Goal: Book appointment/travel/reservation

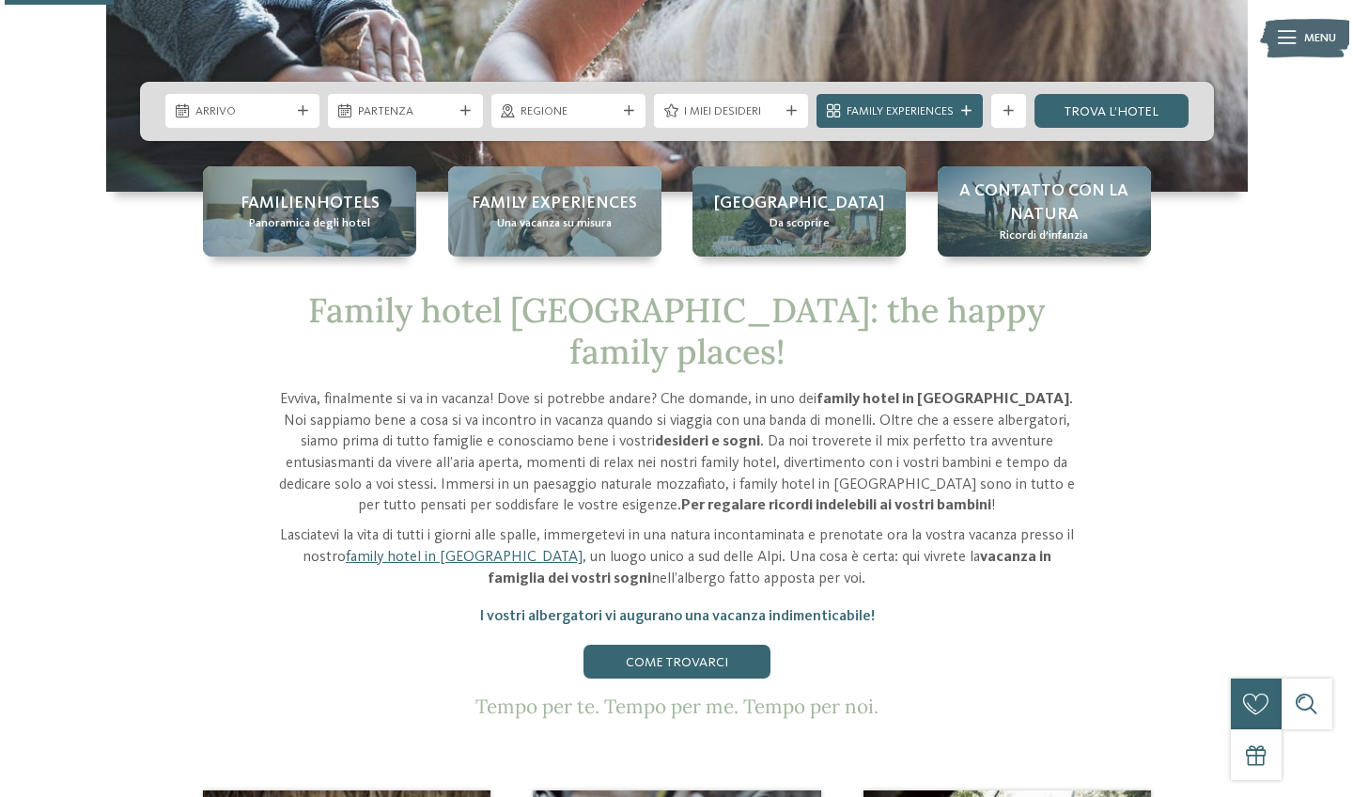
scroll to position [582, 0]
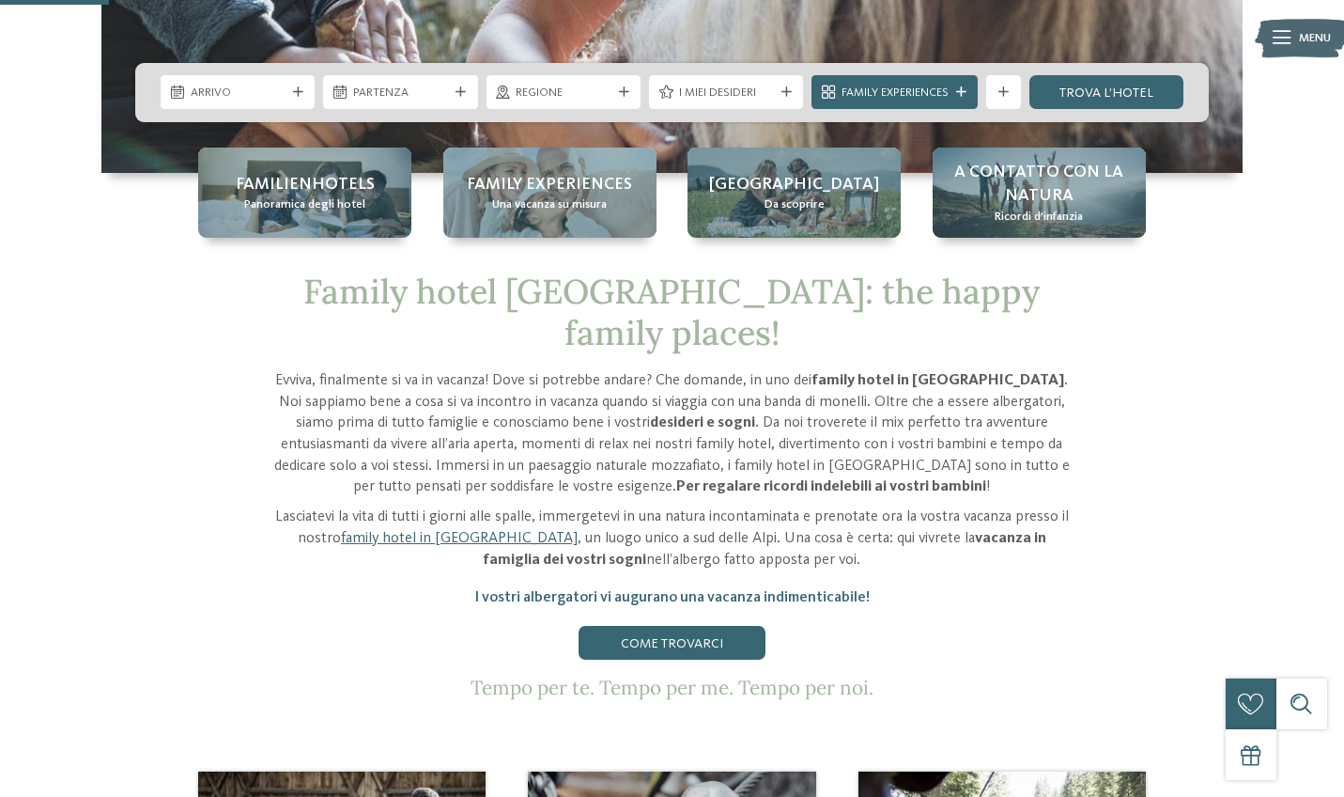
click at [297, 94] on icon at bounding box center [298, 92] width 10 height 10
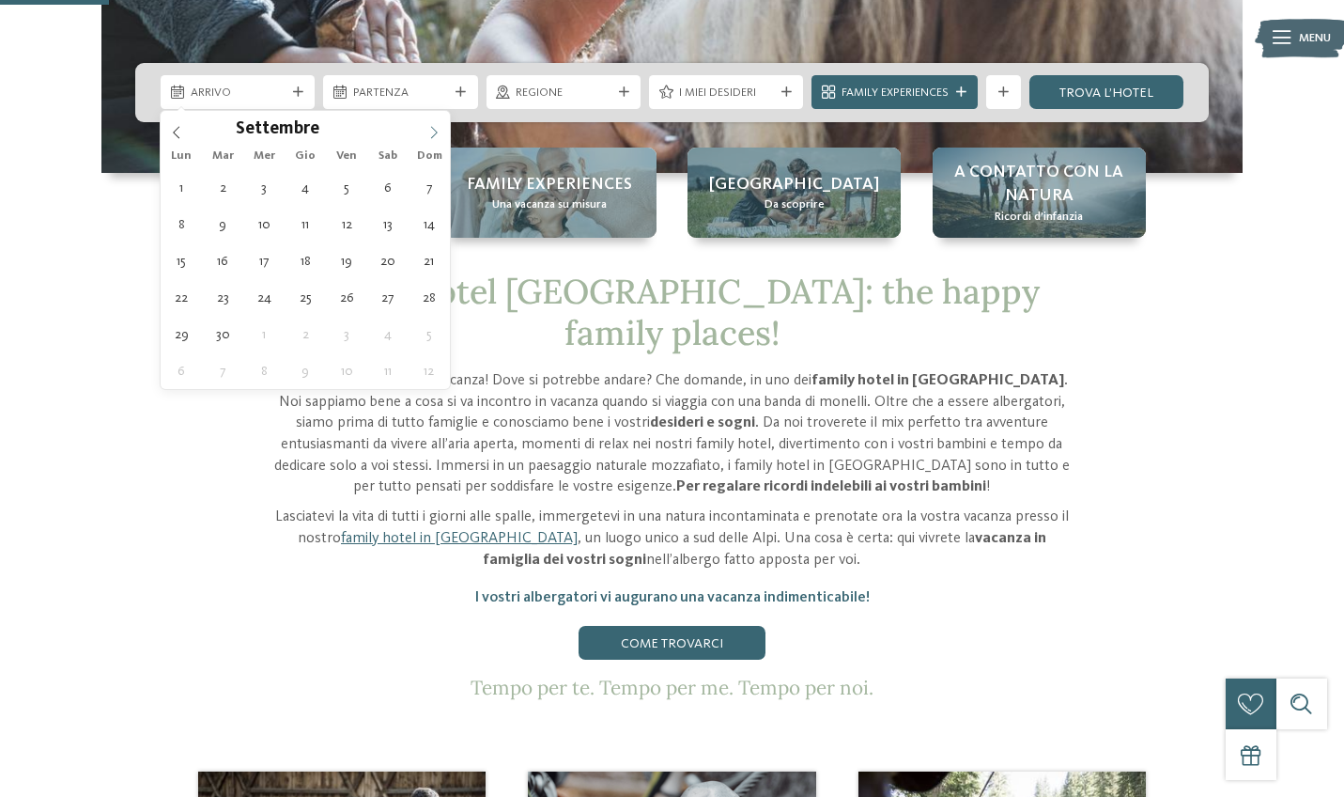
click at [431, 135] on icon at bounding box center [433, 132] width 13 height 13
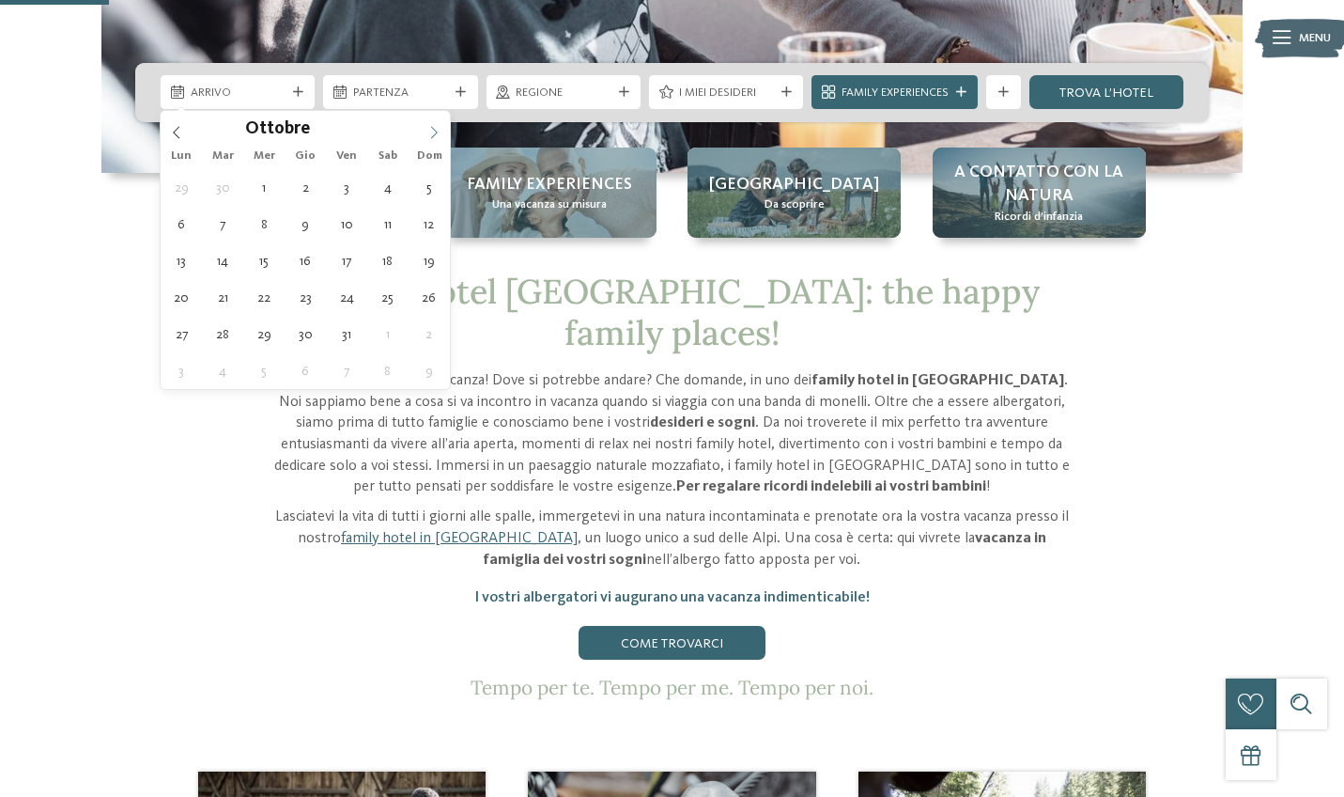
click at [431, 135] on icon at bounding box center [433, 132] width 13 height 13
type input "****"
click at [431, 135] on icon at bounding box center [433, 132] width 13 height 13
type div "[DATE]"
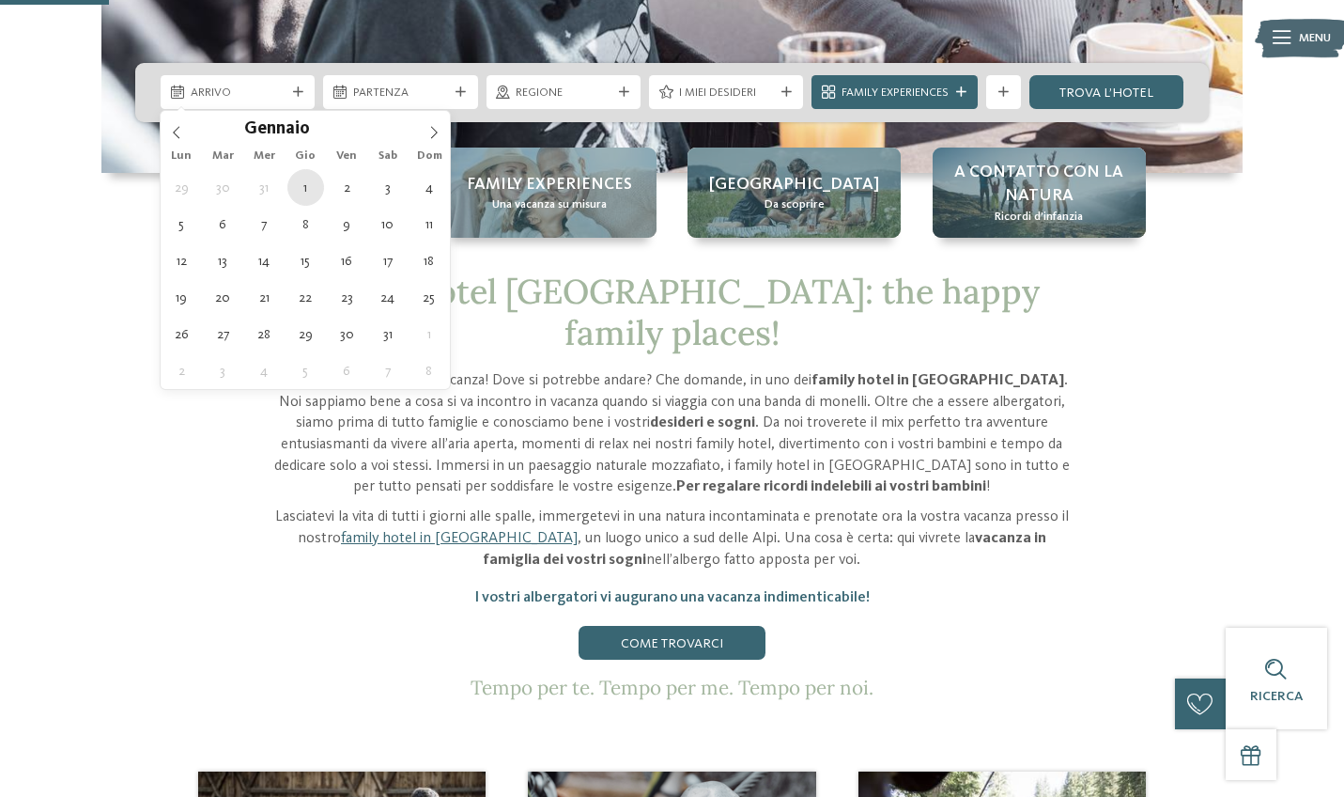
type input "****"
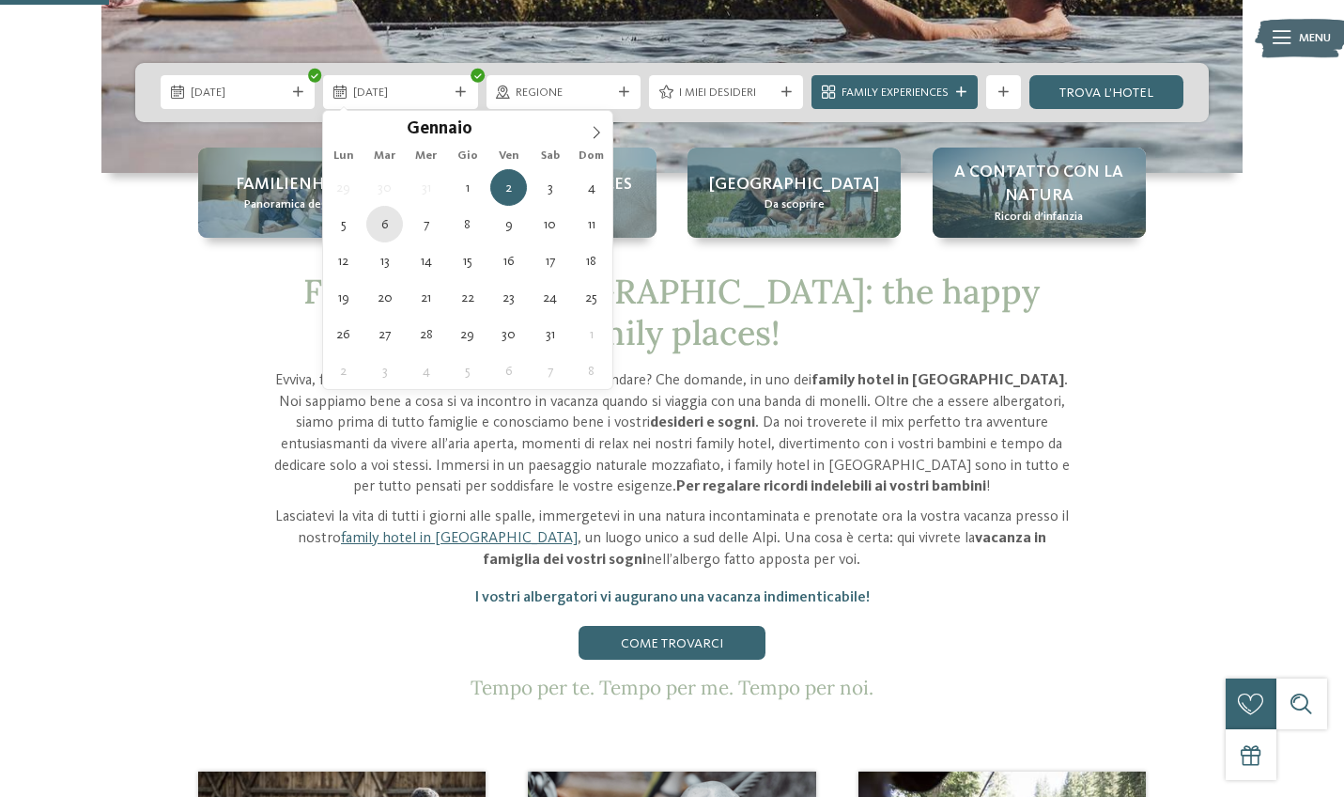
type div "[DATE]"
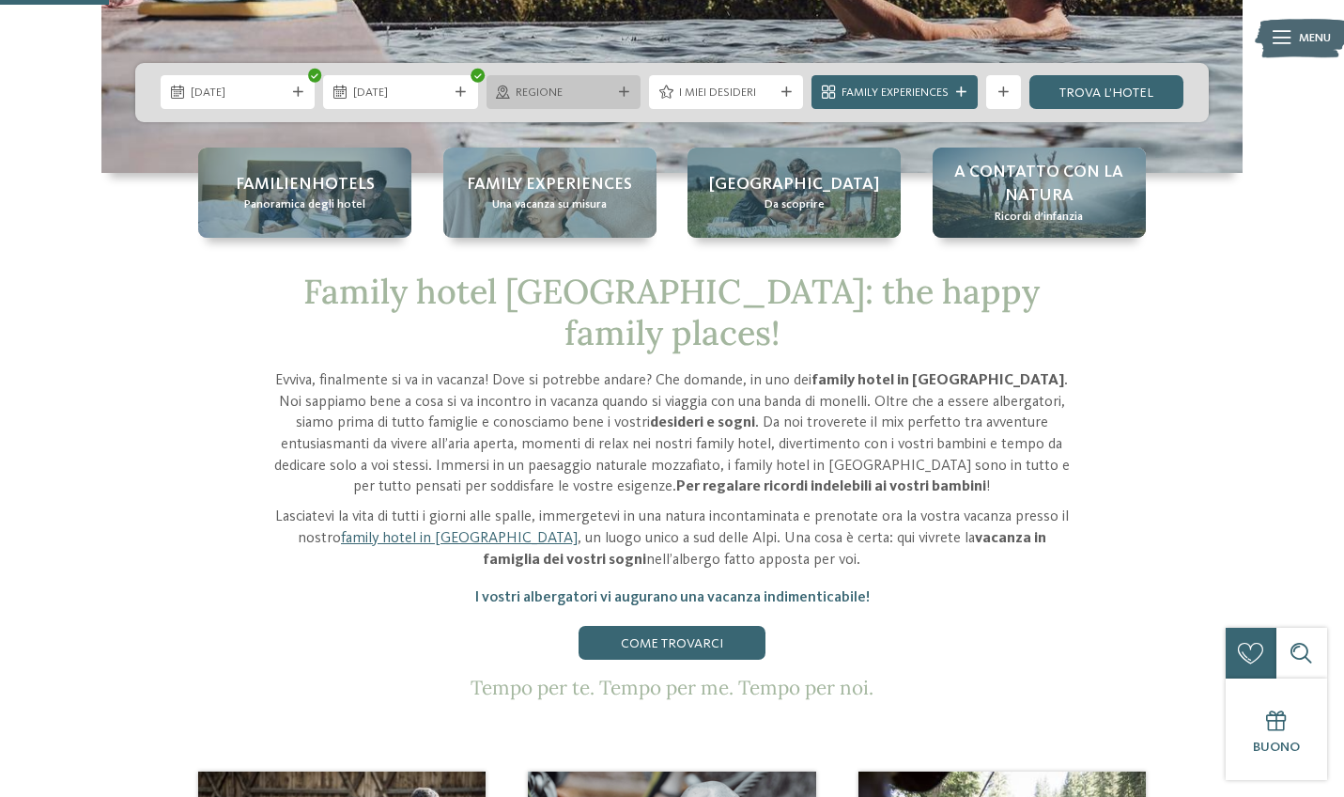
click at [615, 94] on div at bounding box center [623, 92] width 17 height 10
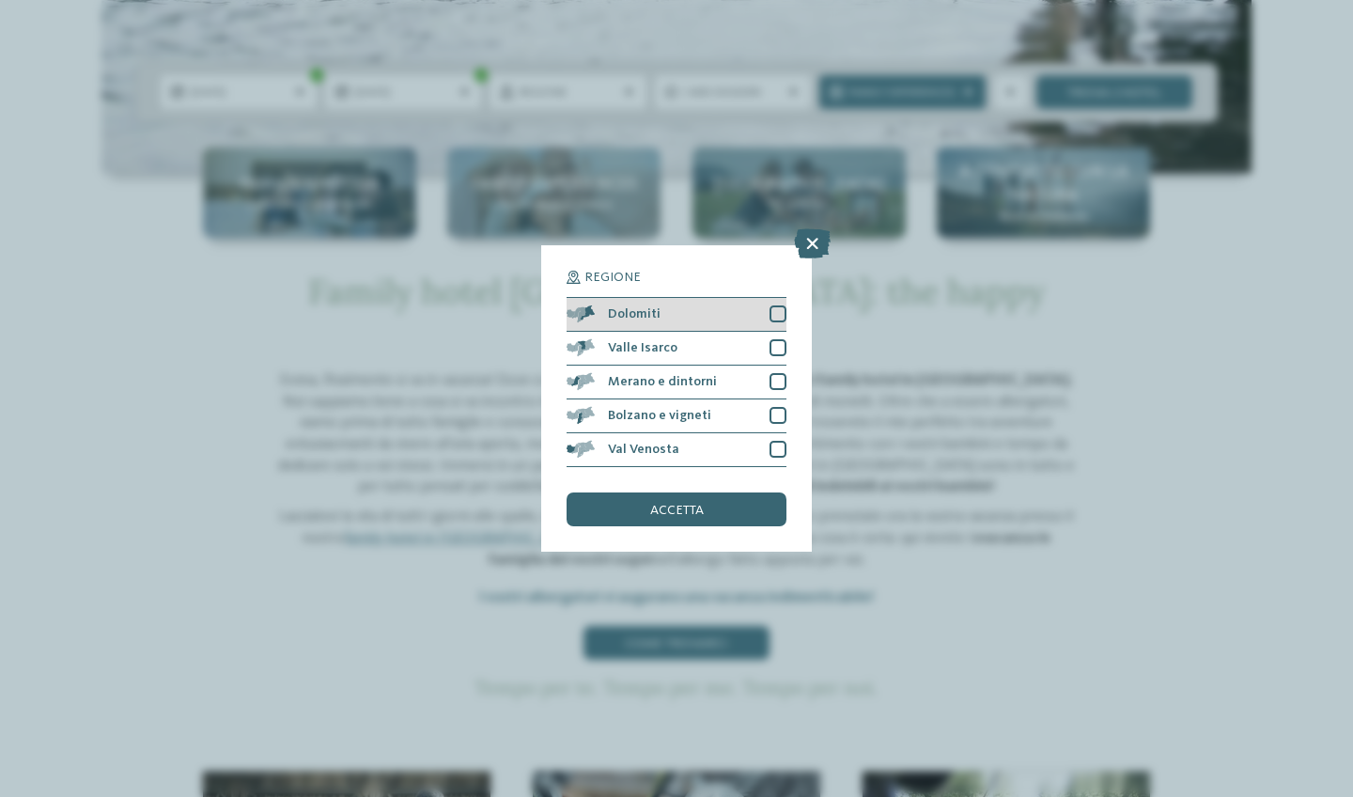
click at [783, 298] on div "Dolomiti" at bounding box center [676, 315] width 220 height 34
click at [783, 332] on div "Valle Isarco" at bounding box center [676, 349] width 220 height 34
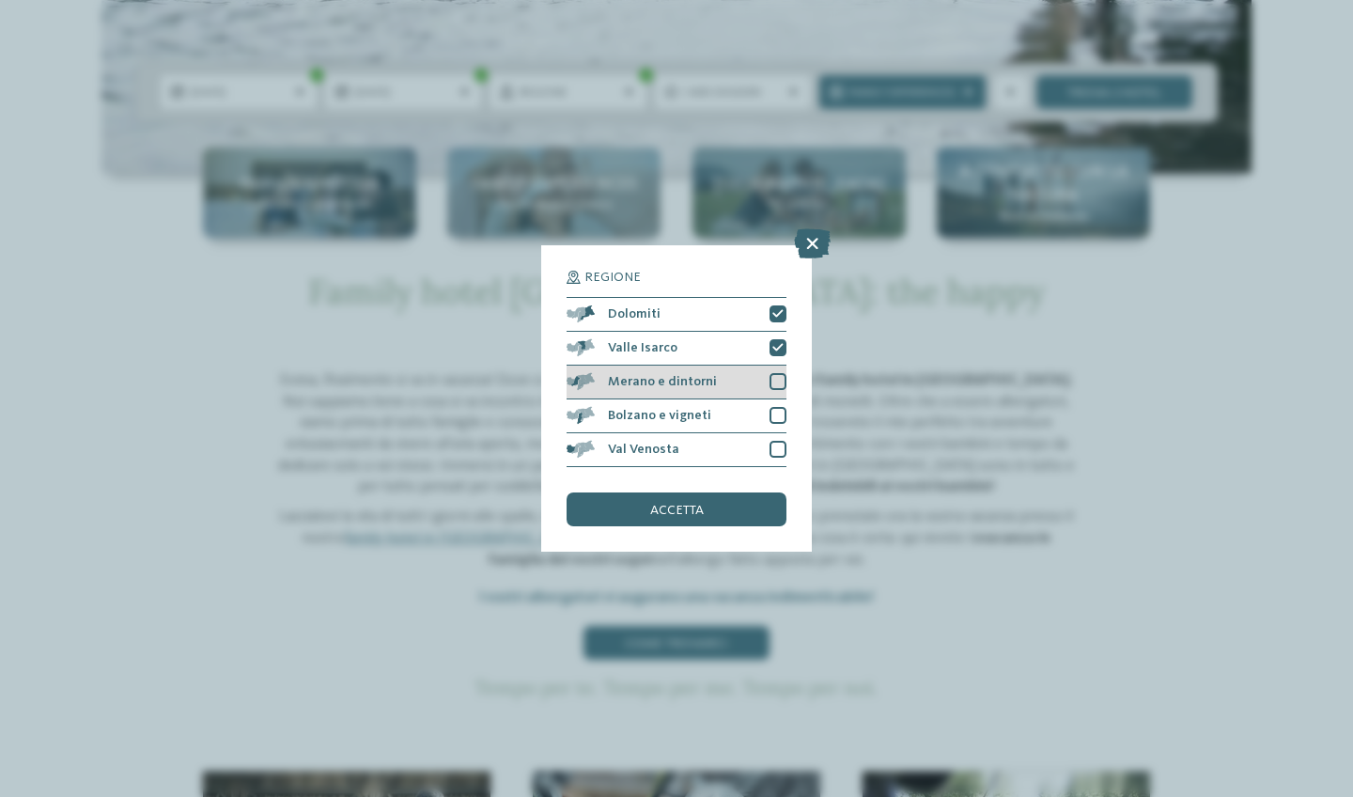
click at [779, 373] on div at bounding box center [777, 381] width 17 height 17
click at [778, 407] on div at bounding box center [777, 415] width 17 height 17
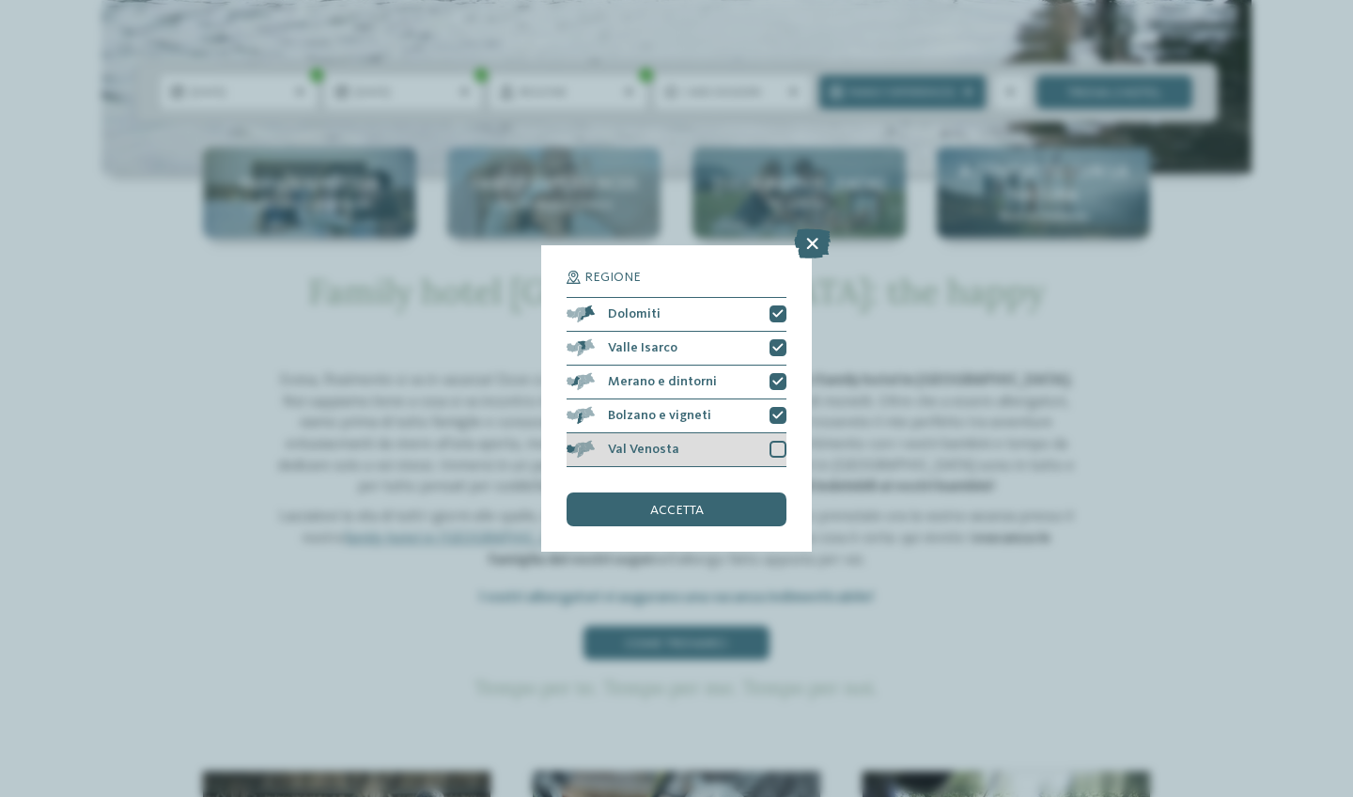
click at [777, 441] on div at bounding box center [777, 449] width 17 height 17
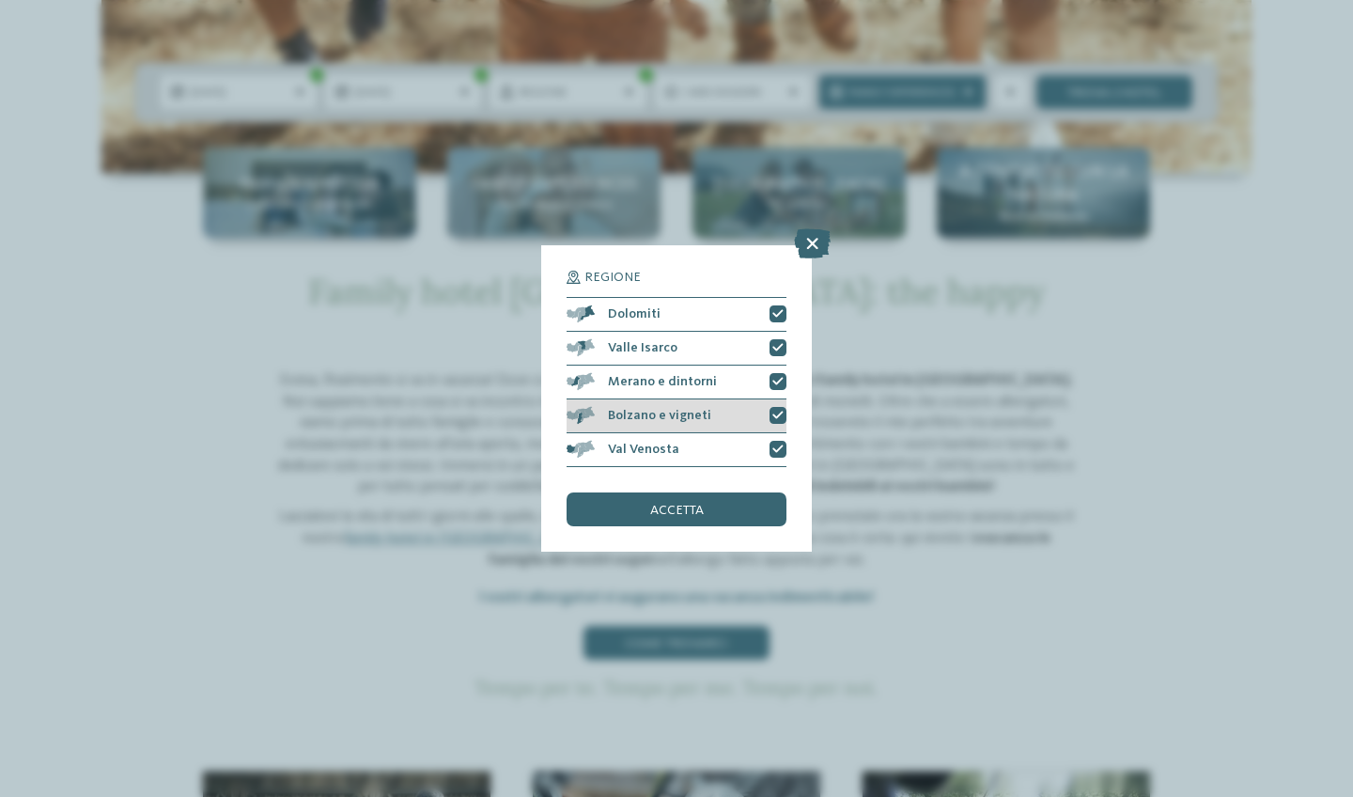
click at [781, 411] on icon at bounding box center [777, 416] width 11 height 10
click at [718, 492] on div "accetta" at bounding box center [676, 509] width 220 height 34
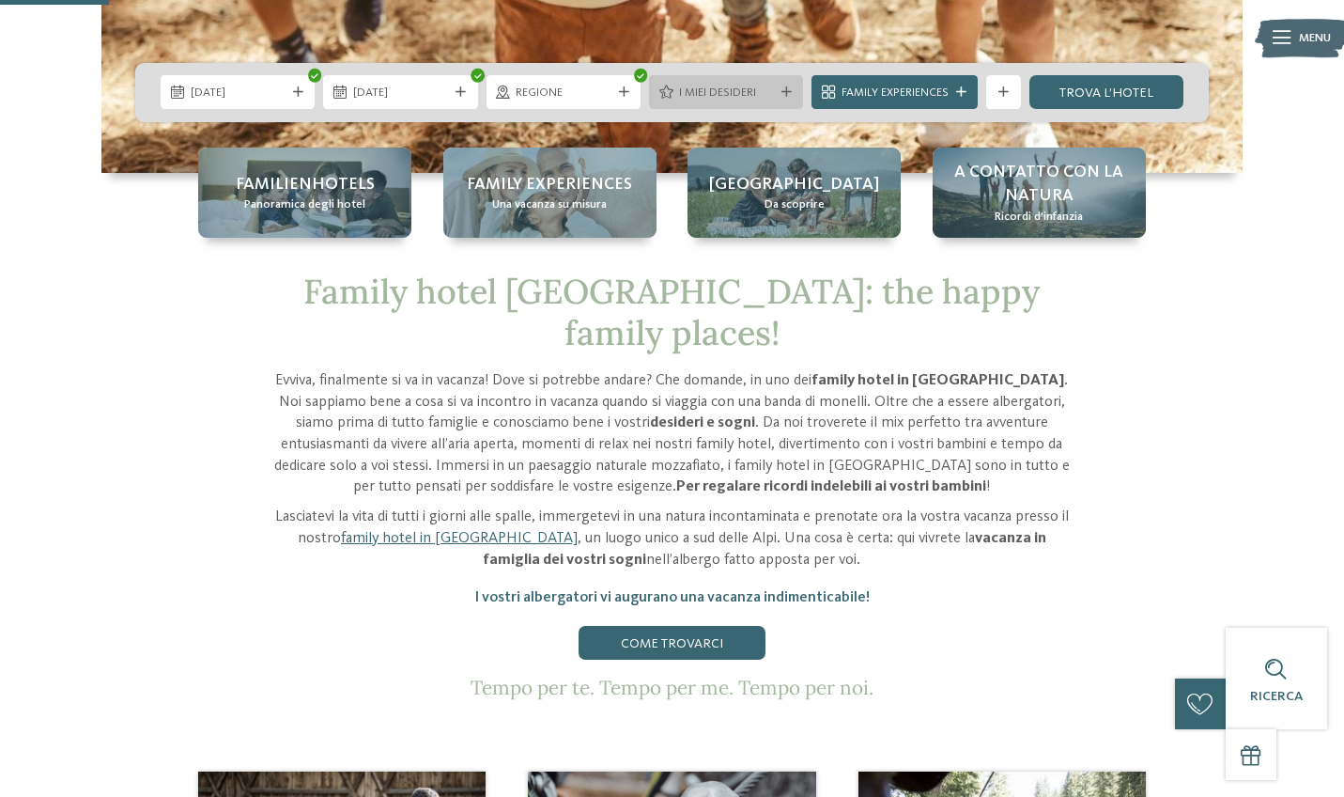
click at [730, 97] on span "I miei desideri" at bounding box center [726, 93] width 95 height 17
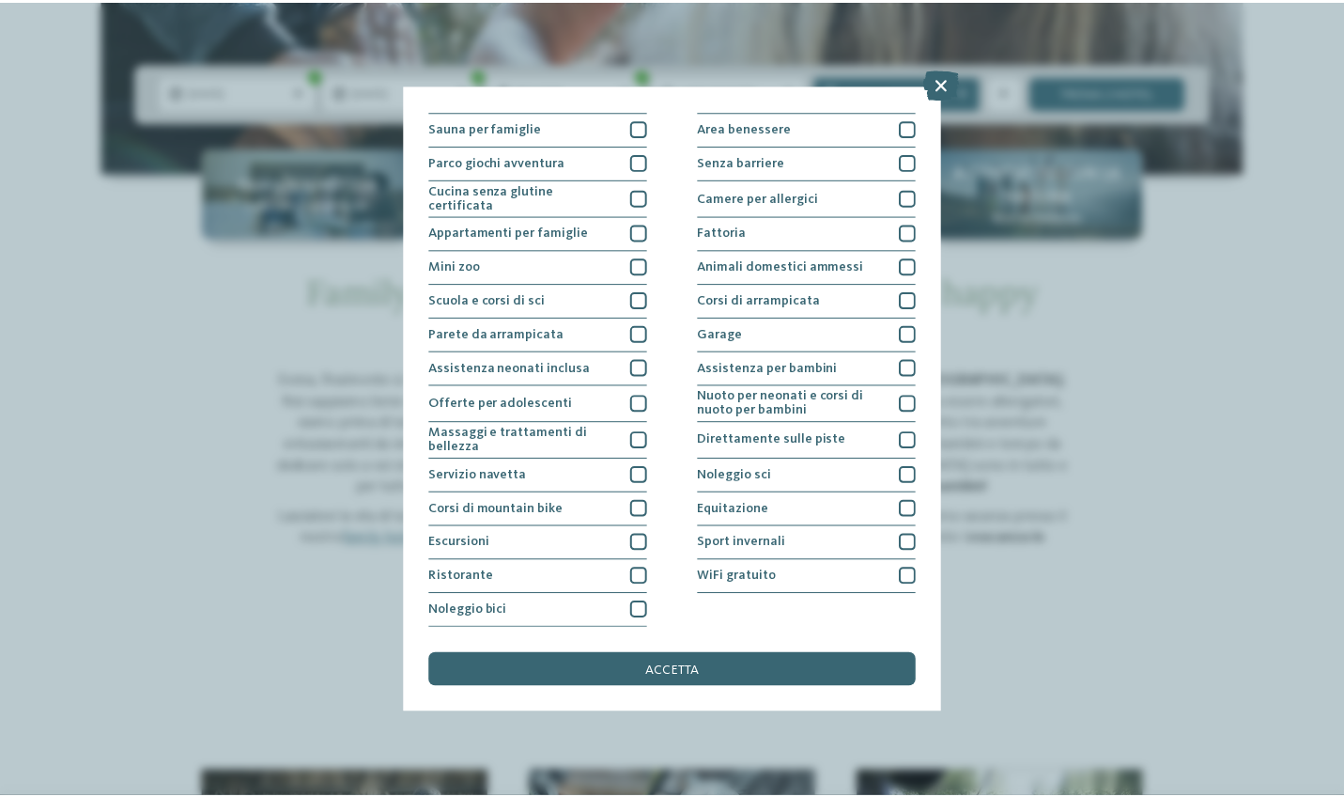
scroll to position [259, 0]
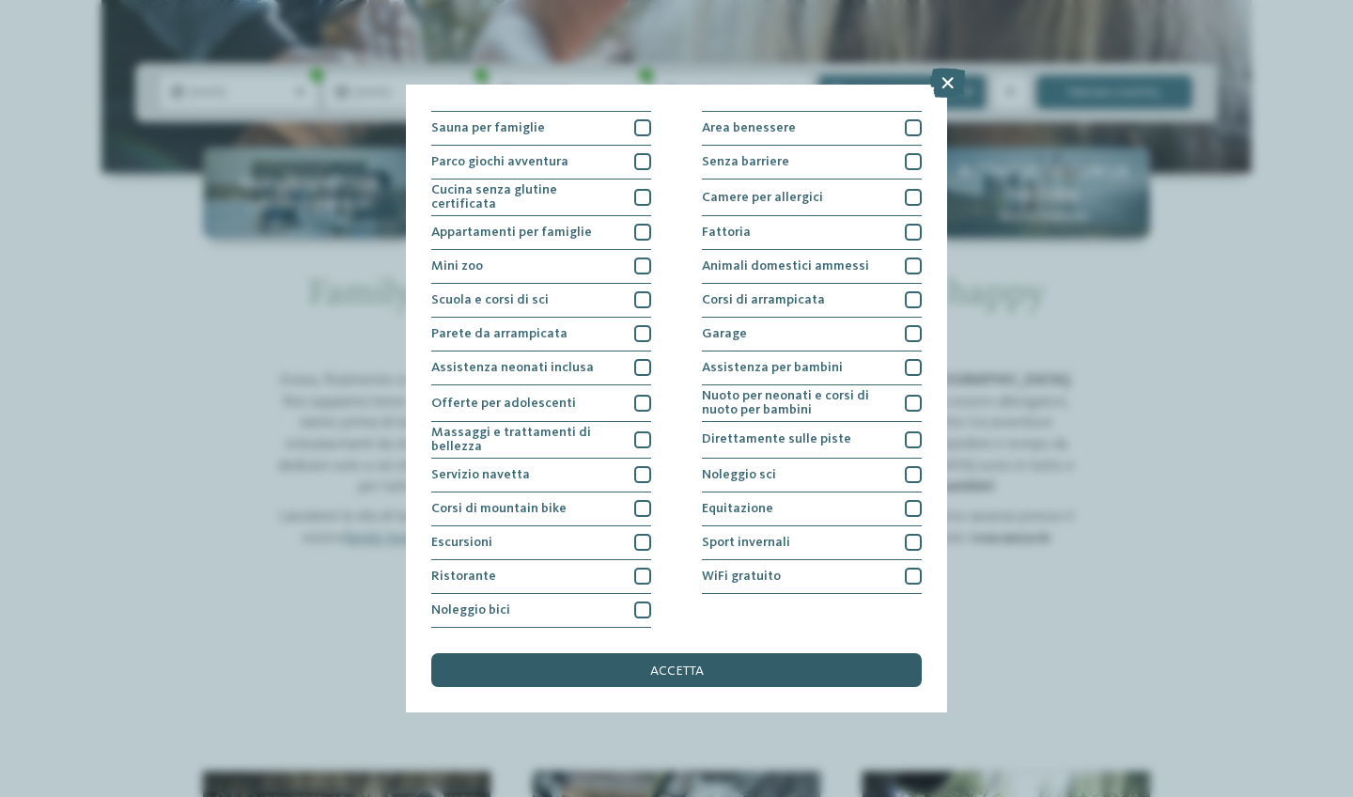
click at [659, 664] on span "accetta" at bounding box center [677, 670] width 54 height 13
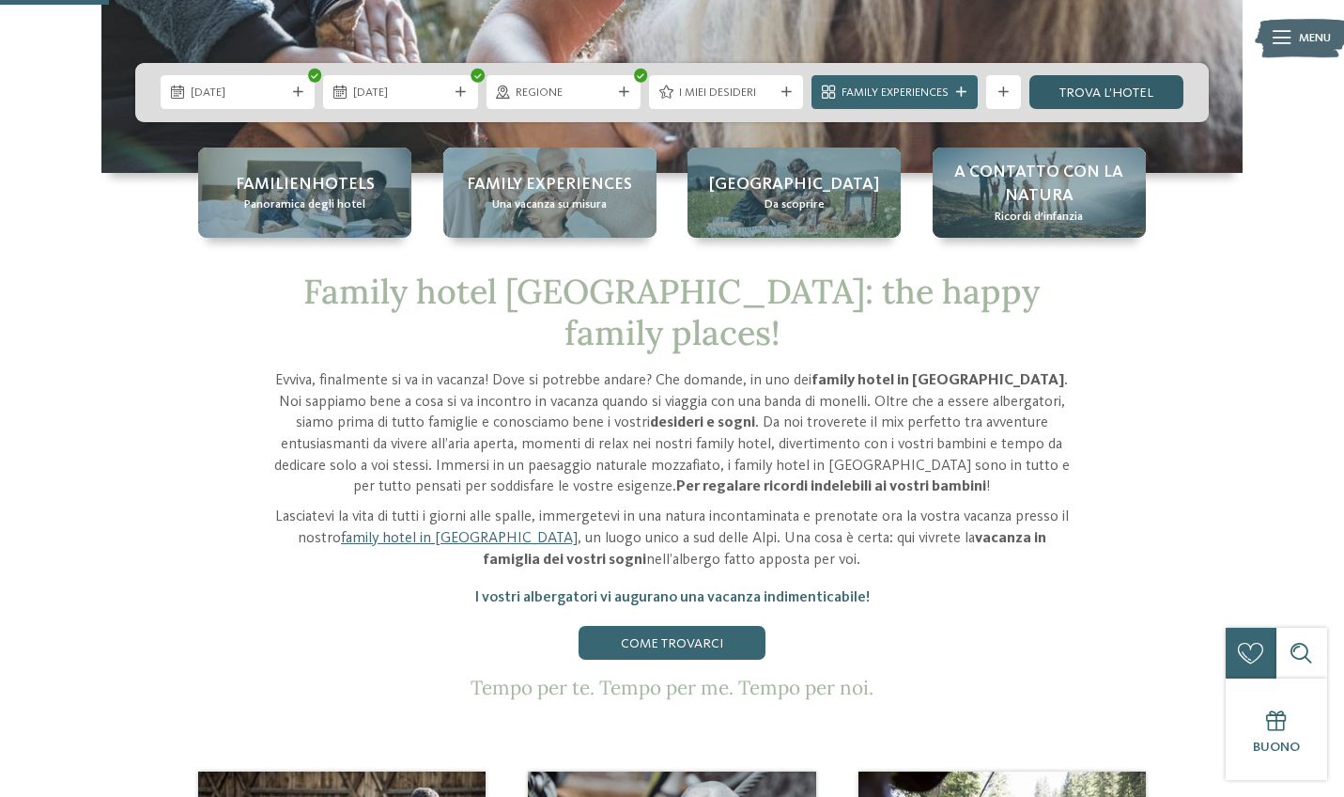
click at [1094, 88] on link "trova l’hotel" at bounding box center [1107, 92] width 154 height 34
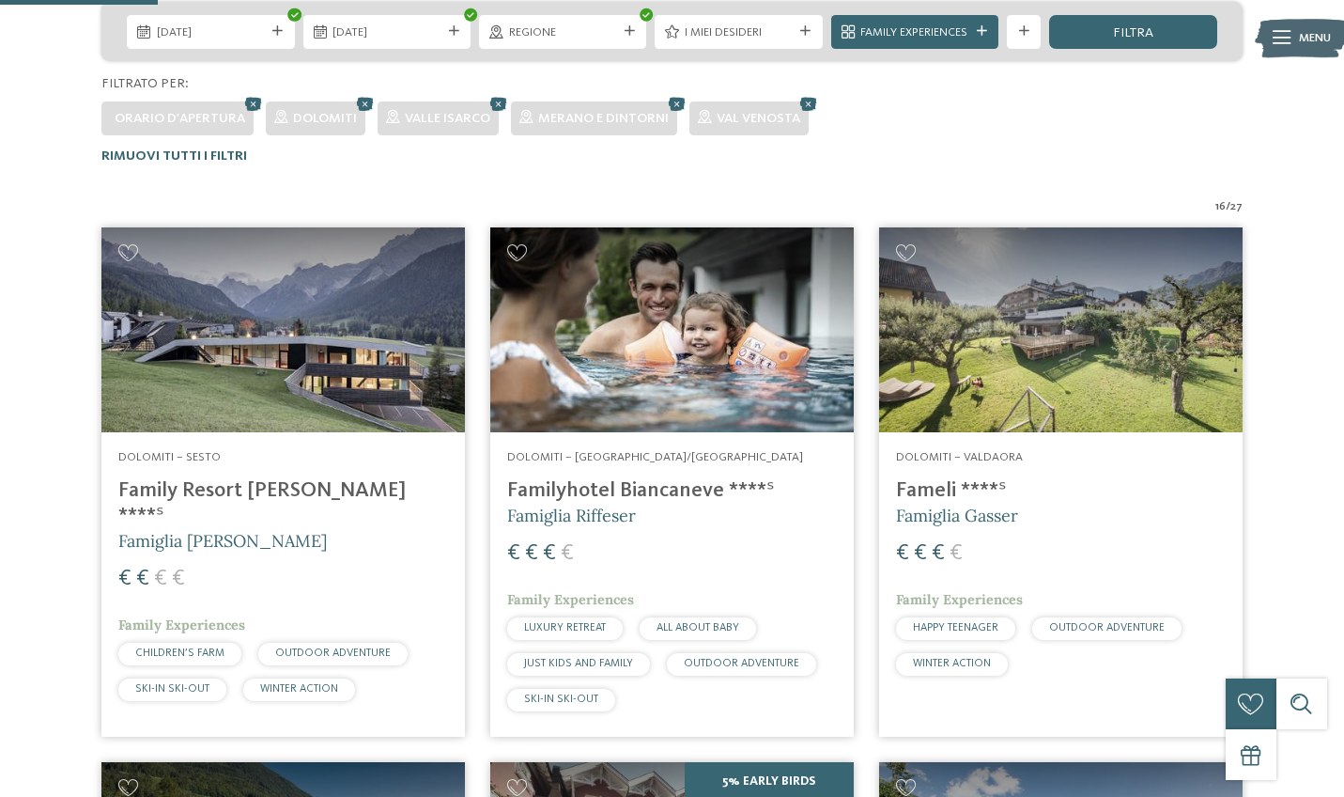
scroll to position [488, 0]
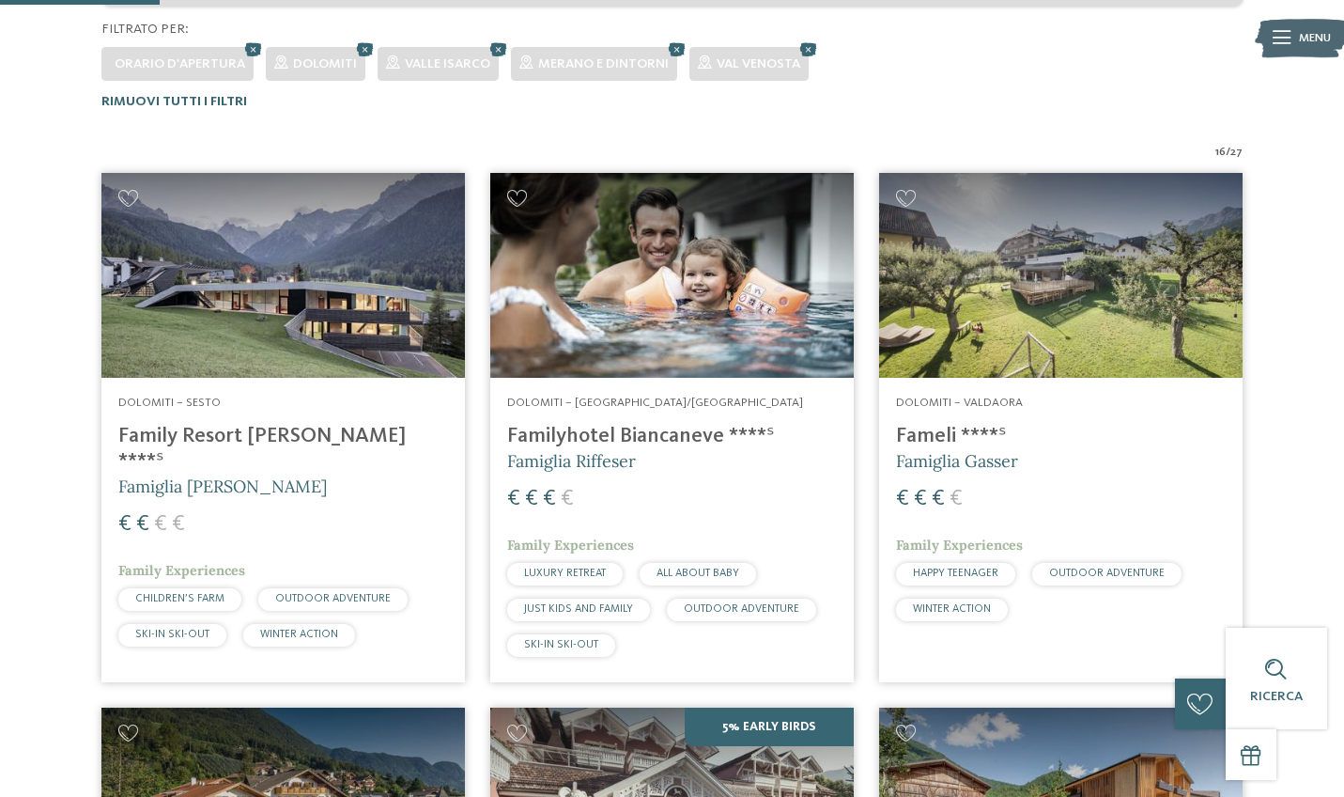
click at [316, 355] on img at bounding box center [283, 275] width 364 height 205
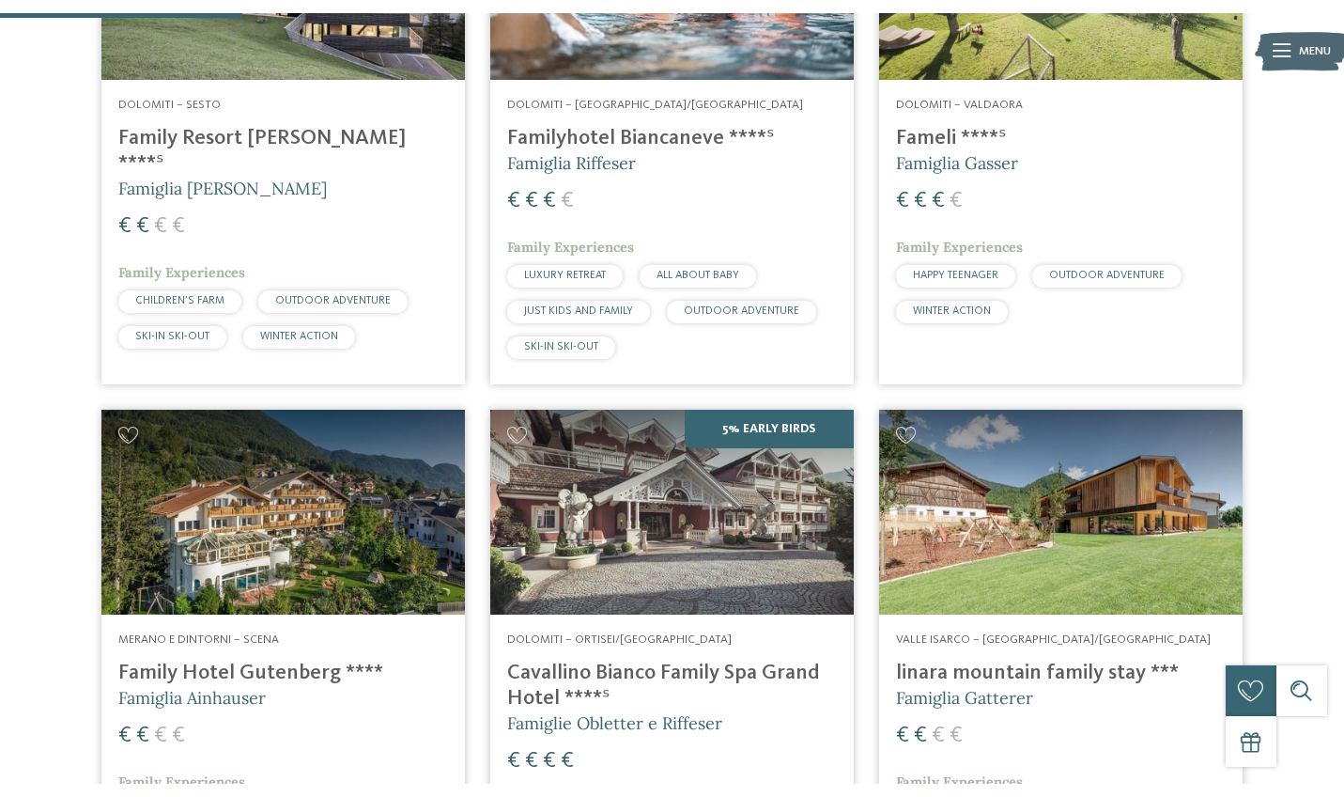
scroll to position [718, 0]
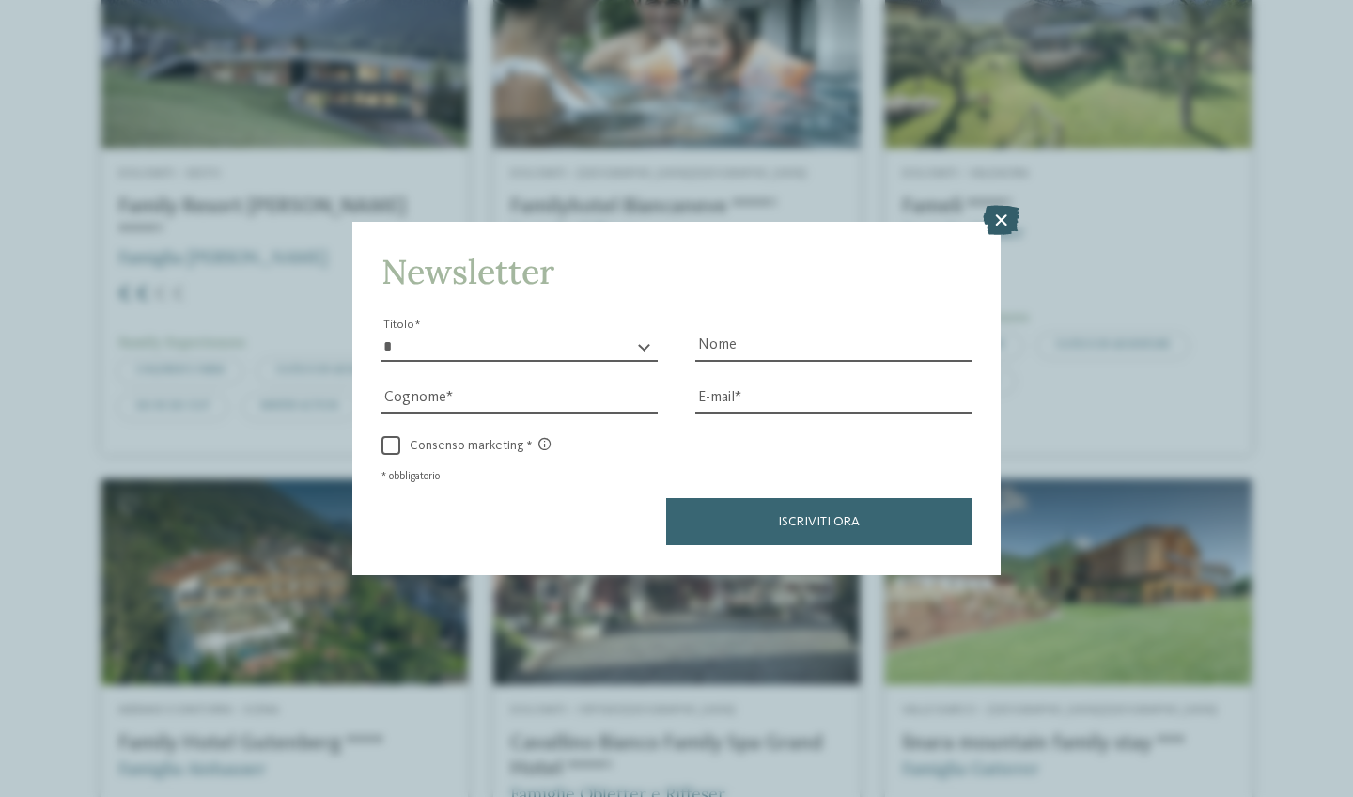
click at [1002, 206] on icon at bounding box center [1001, 221] width 37 height 30
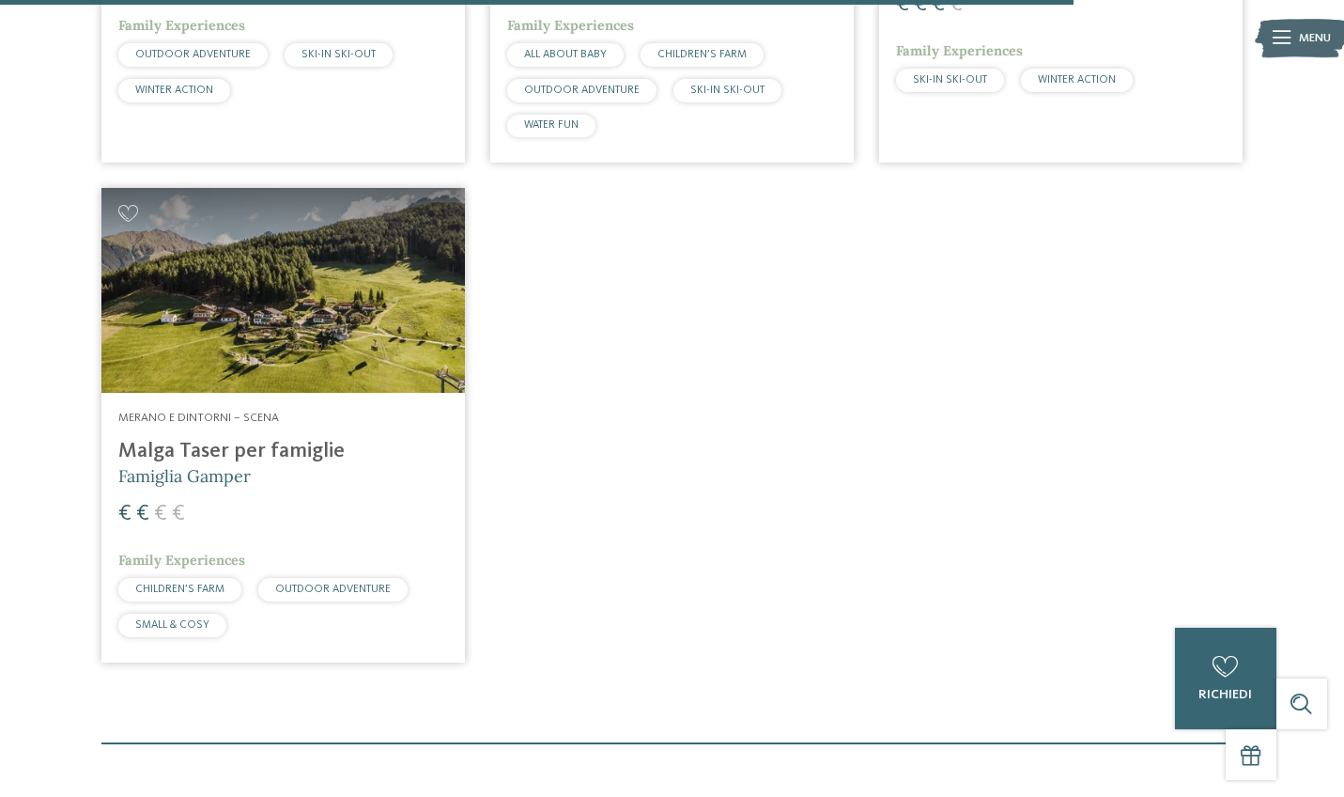
scroll to position [3284, 0]
